Goal: Task Accomplishment & Management: Use online tool/utility

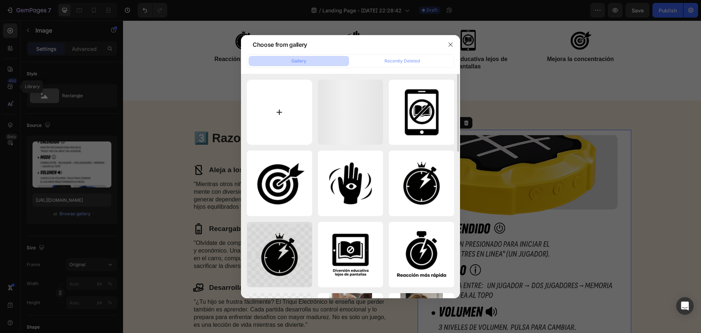
click at [294, 121] on input "file" at bounding box center [279, 112] width 65 height 65
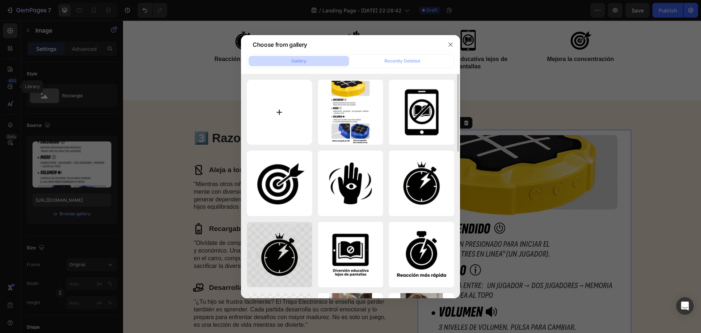
type input "C:\fakepath\No requiere Pilas.png"
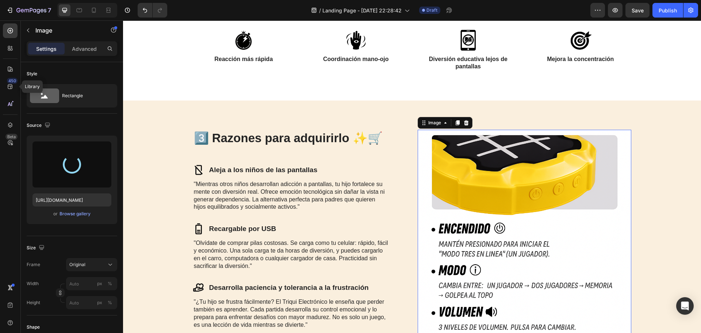
scroll to position [593, 0]
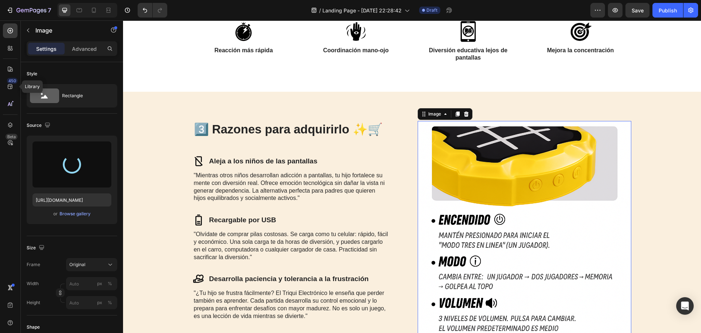
type input "[URL][DOMAIN_NAME]"
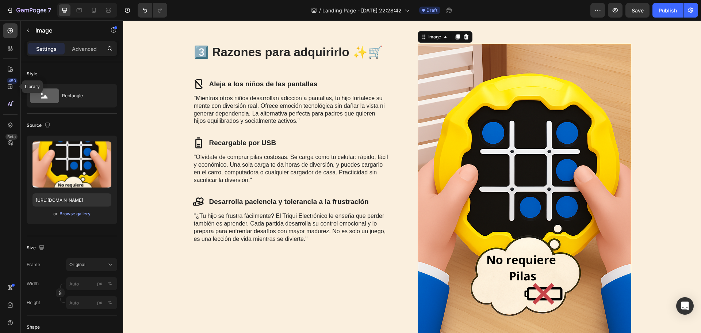
scroll to position [657, 0]
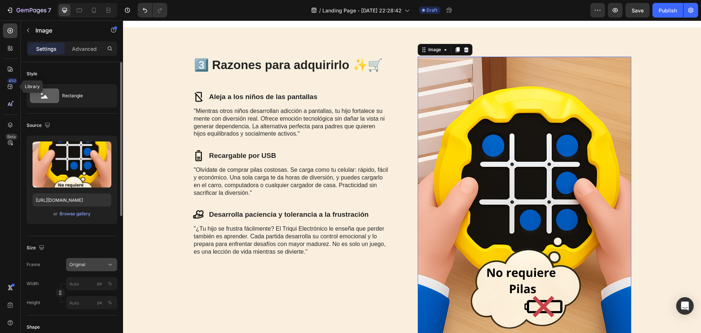
click at [107, 263] on icon at bounding box center [110, 264] width 7 height 7
click at [87, 285] on input "px %" at bounding box center [91, 283] width 51 height 13
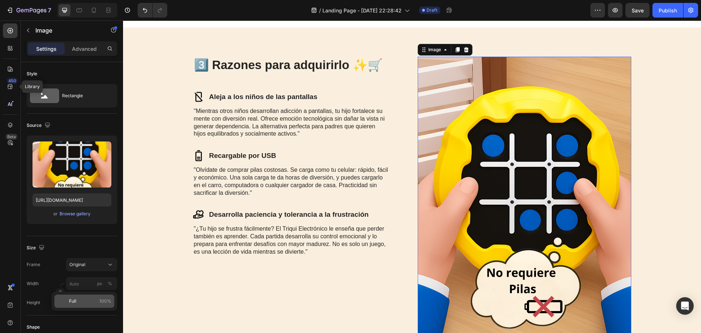
click at [83, 298] on p "Full 100%" at bounding box center [90, 301] width 42 height 7
click at [87, 284] on input "100" at bounding box center [91, 283] width 51 height 13
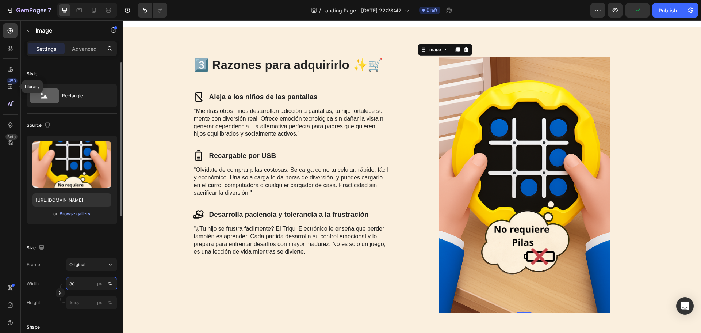
type input "80"
click at [88, 306] on input "px %" at bounding box center [91, 302] width 51 height 13
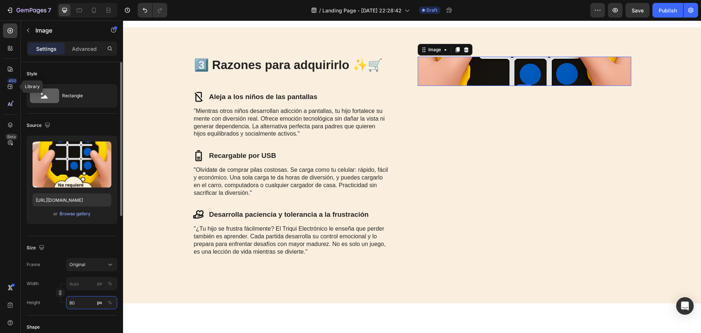
drag, startPoint x: 88, startPoint y: 306, endPoint x: 56, endPoint y: 303, distance: 32.6
click at [56, 303] on div "Height 80 px %" at bounding box center [72, 302] width 91 height 13
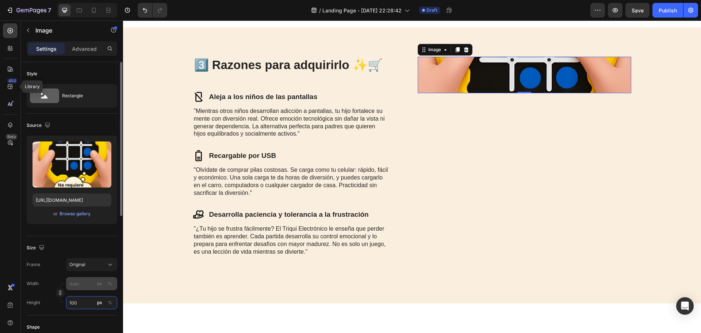
type input "100"
click at [87, 288] on input "px %" at bounding box center [91, 283] width 51 height 13
type input "8"
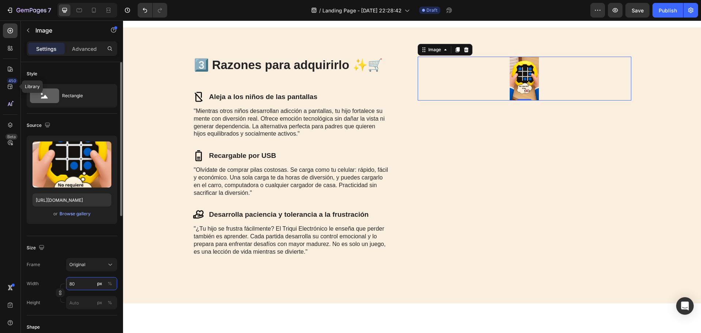
type input "80"
click at [112, 269] on button "Original" at bounding box center [91, 264] width 51 height 13
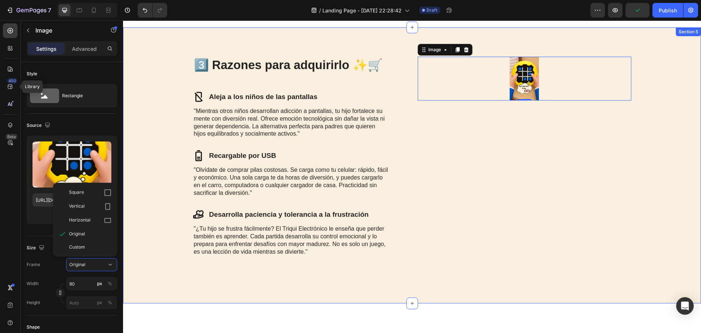
click at [182, 288] on div "3️⃣ Razones para adquirirlo ✨🛒 Heading Icon Aleja a los niños de las pantallas …" at bounding box center [412, 164] width 578 height 275
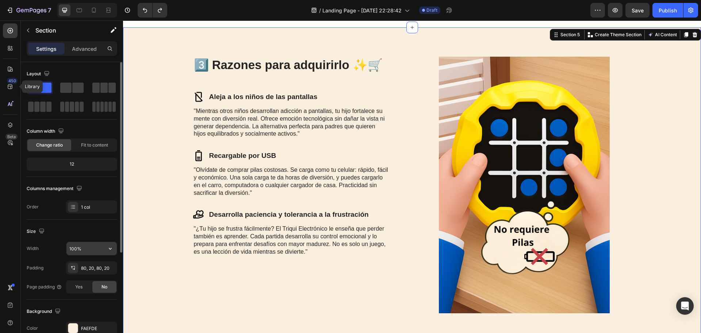
click at [87, 250] on input "100%" at bounding box center [91, 248] width 50 height 13
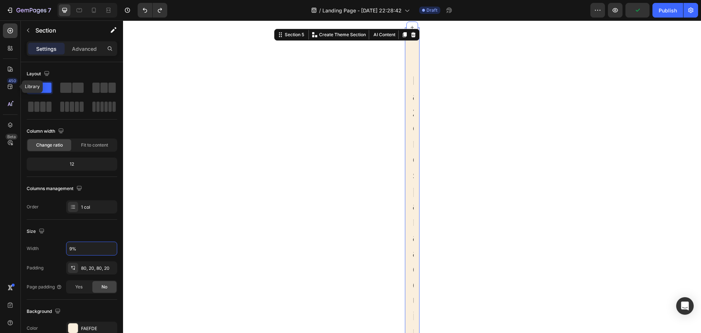
type input "90%"
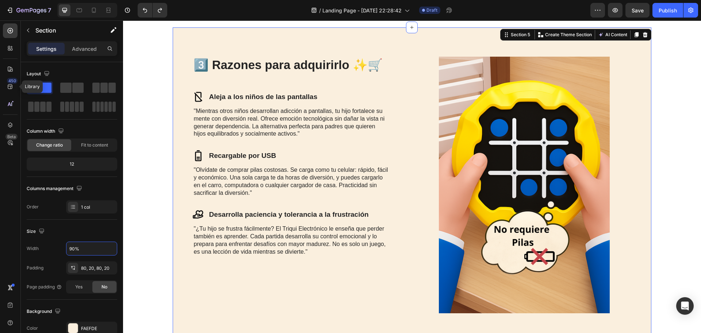
click at [659, 189] on section "3️⃣ Razones para adquirirlo ✨🛒 Heading Icon Aleja a los niños de las pantallas …" at bounding box center [412, 184] width 532 height 315
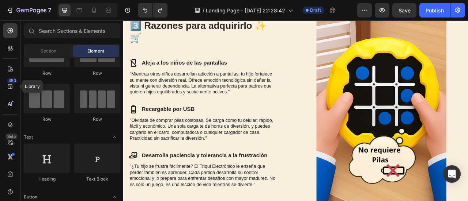
scroll to position [735, 0]
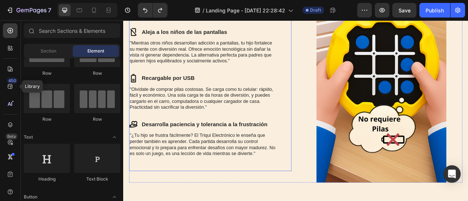
click at [196, 90] on strong "Recargable por USB" at bounding box center [179, 94] width 67 height 8
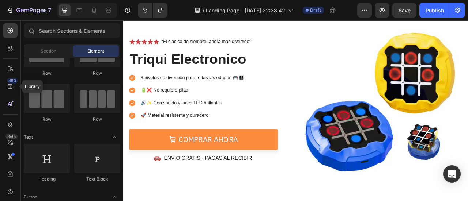
scroll to position [75, 0]
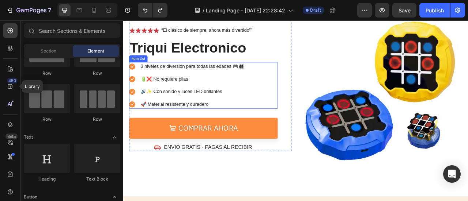
click at [147, 67] on div "Item List" at bounding box center [142, 69] width 20 height 7
